Goal: Transaction & Acquisition: Purchase product/service

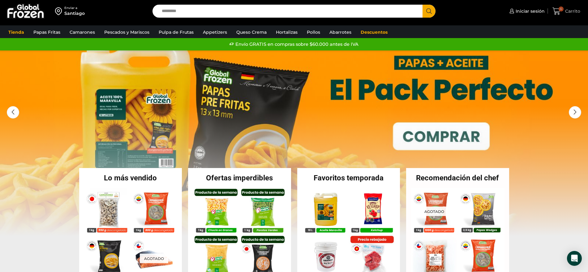
click at [570, 11] on span "Carrito" at bounding box center [572, 11] width 17 height 6
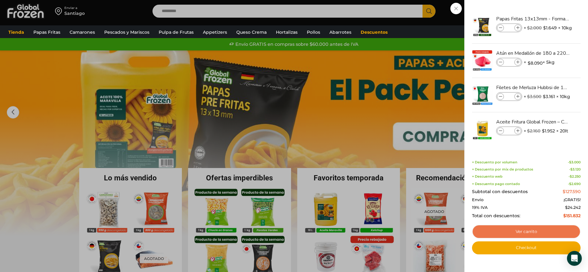
click at [534, 227] on link "Ver carrito" at bounding box center [526, 232] width 109 height 14
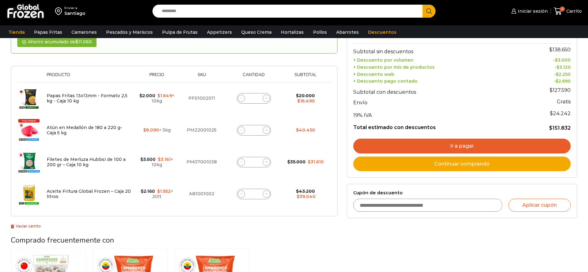
scroll to position [39, 0]
